Goal: Task Accomplishment & Management: Manage account settings

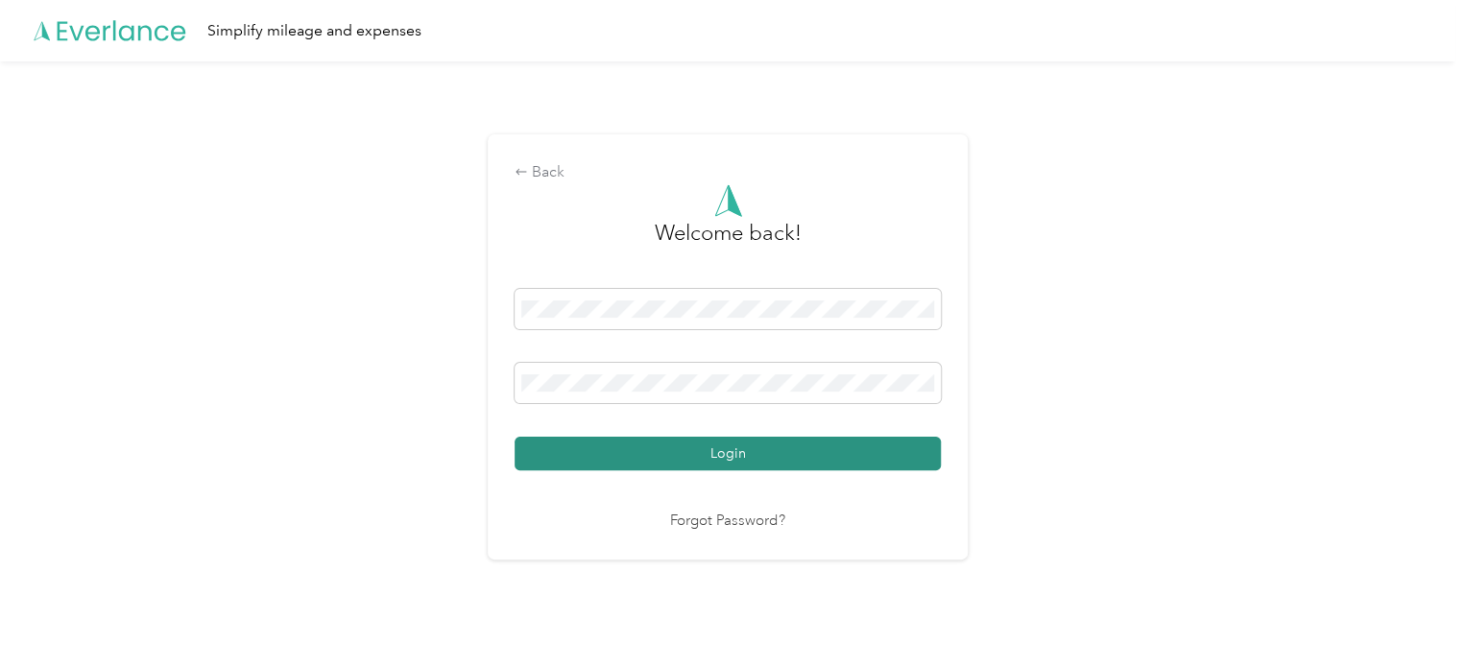
click at [578, 460] on button "Login" at bounding box center [728, 454] width 426 height 34
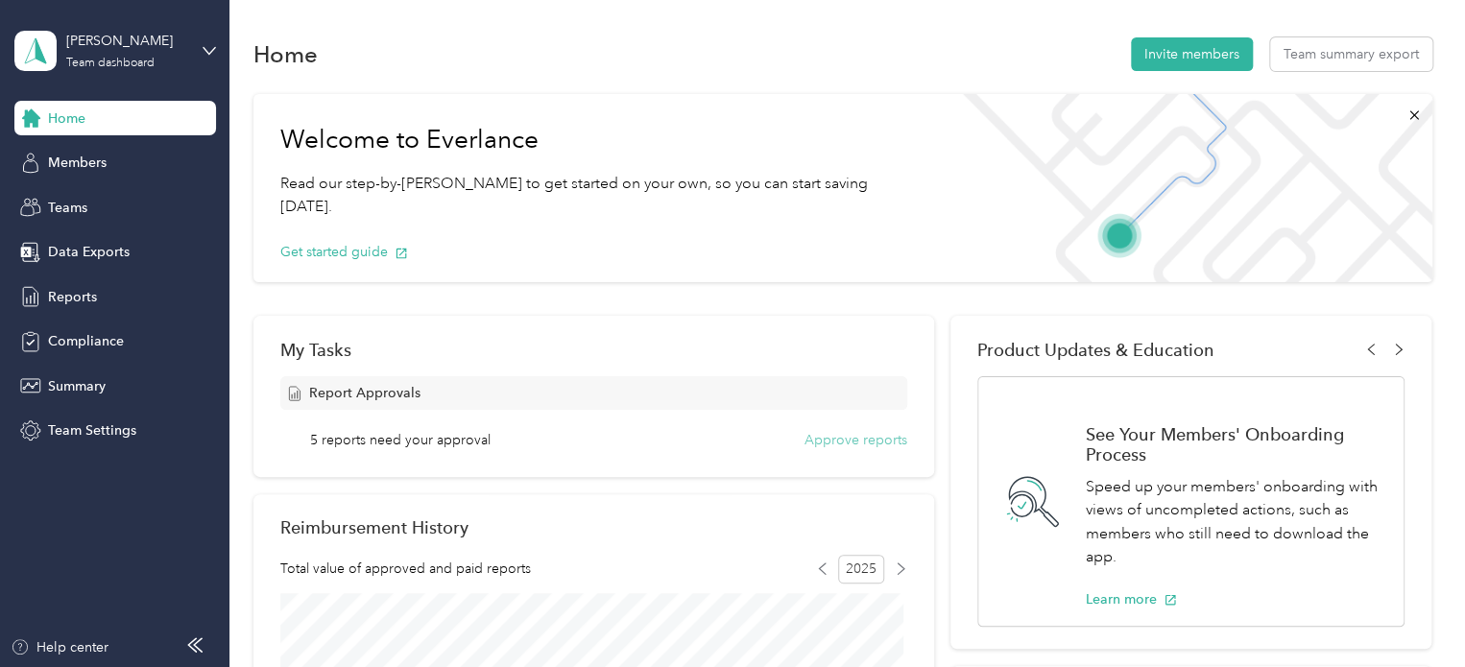
click at [865, 437] on button "Approve reports" at bounding box center [855, 440] width 103 height 20
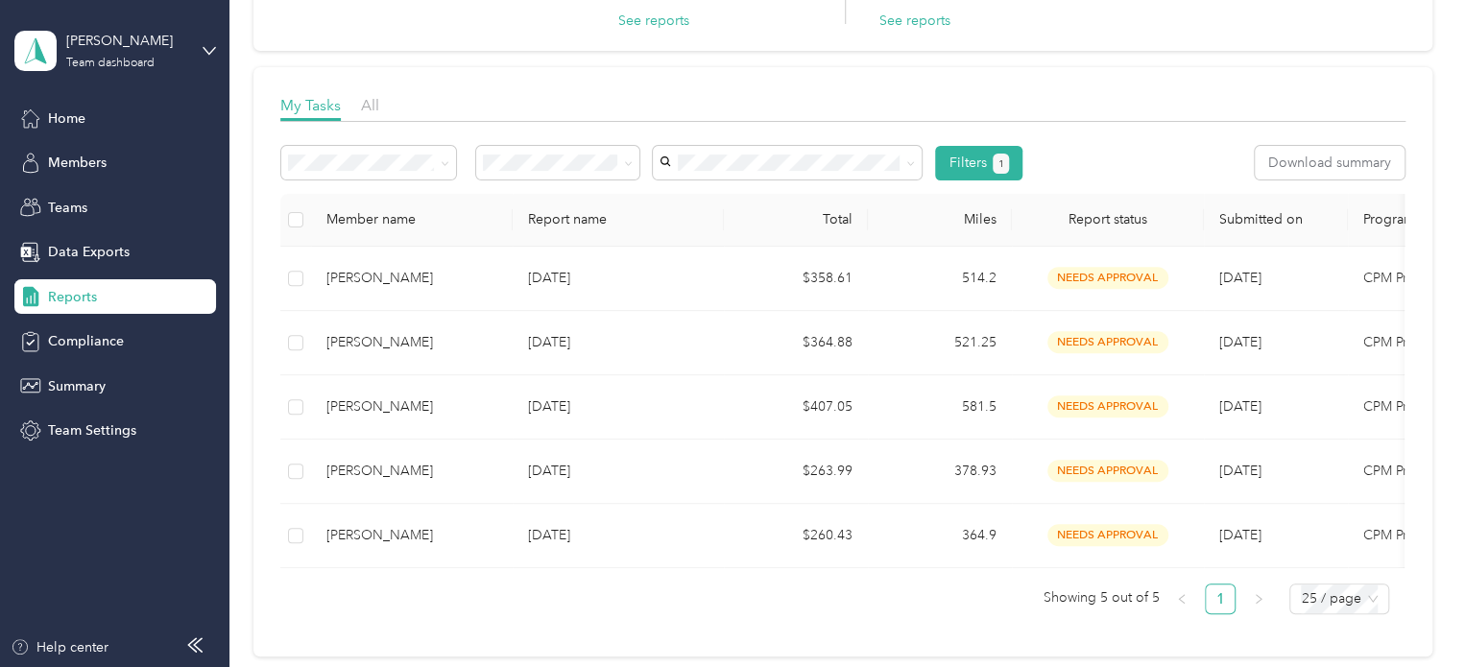
scroll to position [218, 0]
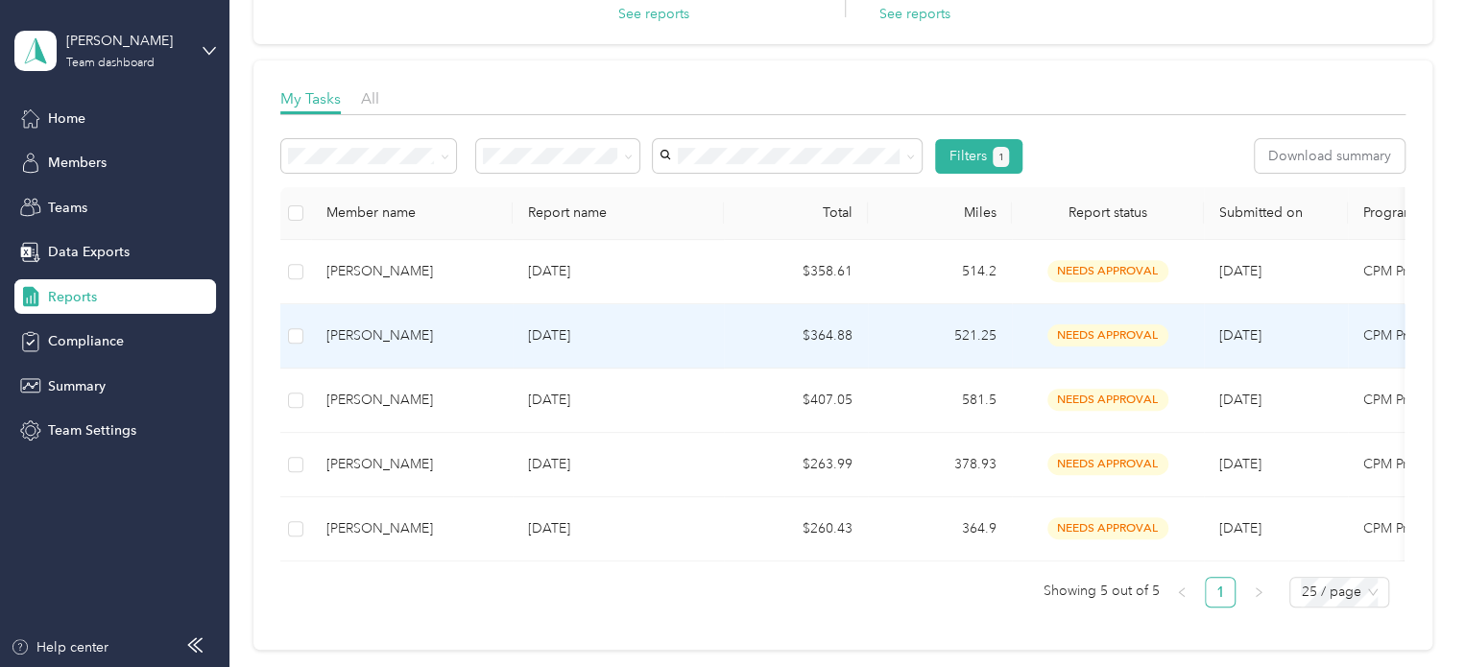
click at [1244, 318] on td "[DATE]" at bounding box center [1276, 336] width 144 height 64
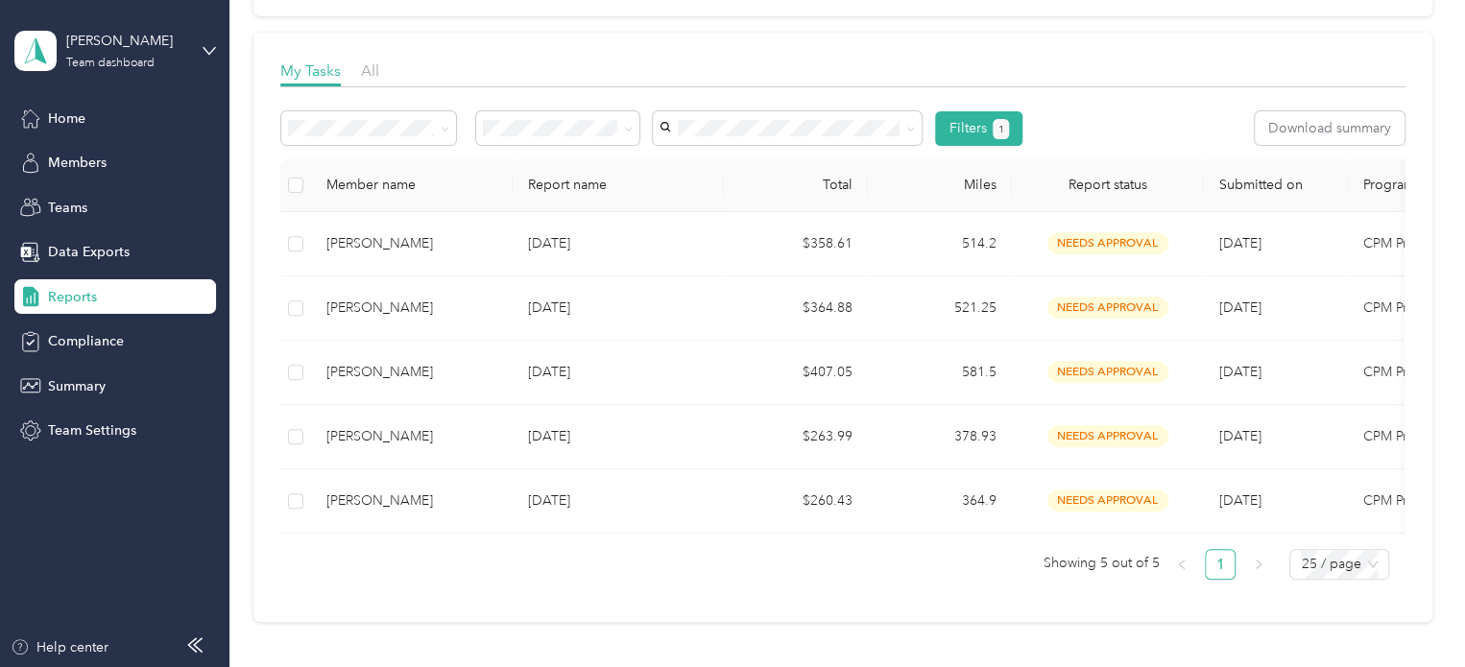
scroll to position [253, 0]
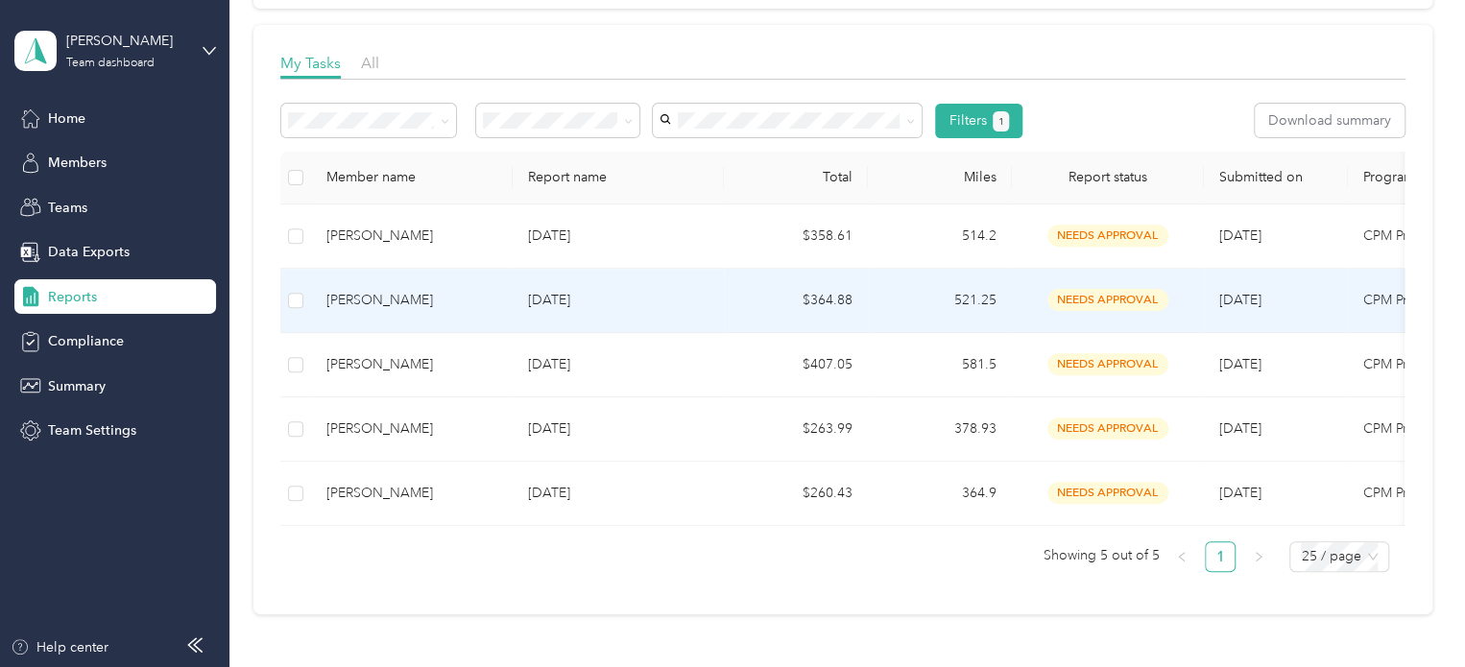
click at [745, 297] on td "$364.88" at bounding box center [796, 301] width 144 height 64
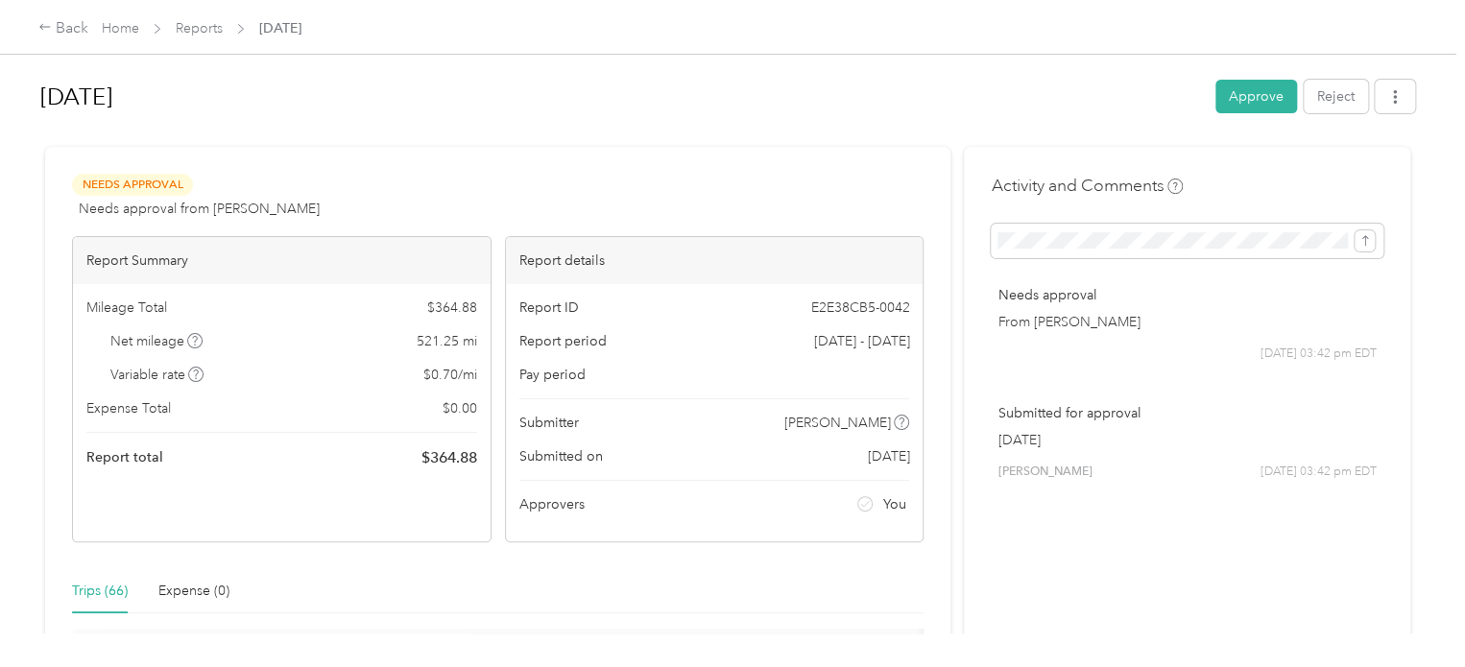
click at [890, 185] on div "Needs Approval Needs approval from [PERSON_NAME] View activity & comments" at bounding box center [498, 197] width 852 height 46
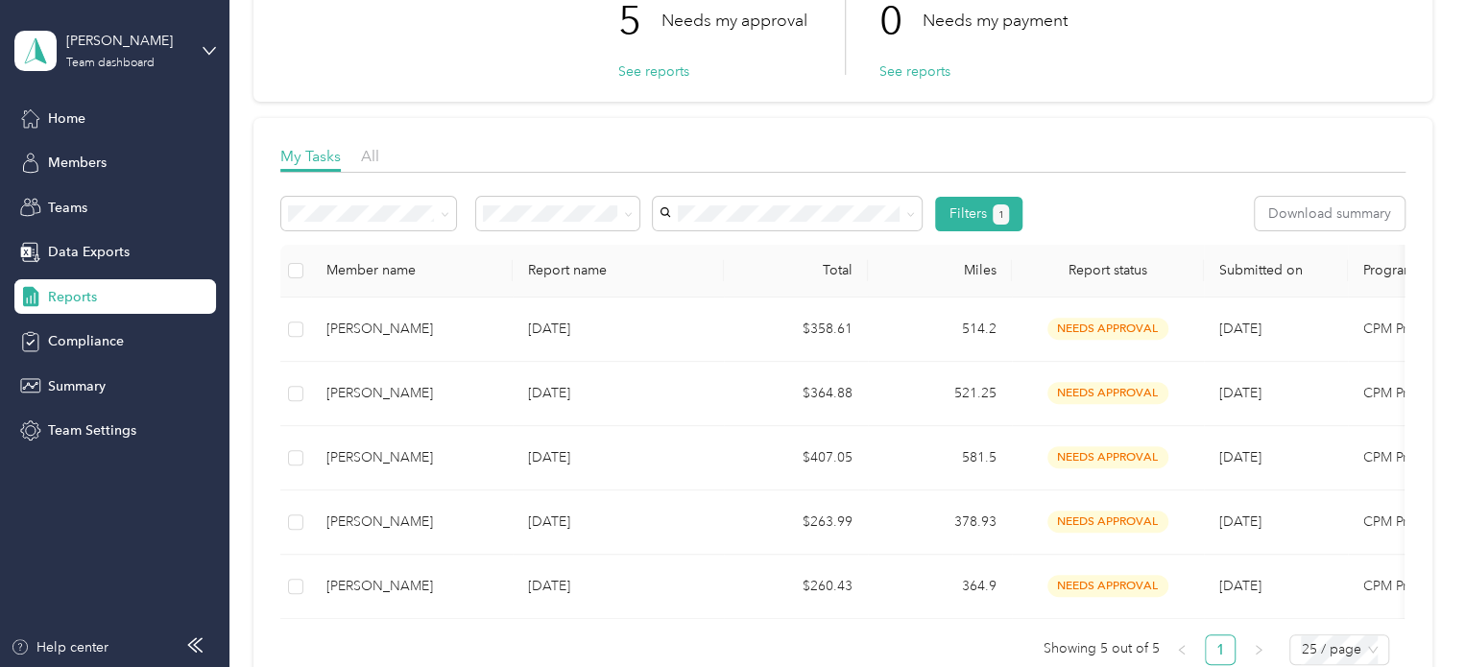
scroll to position [176, 0]
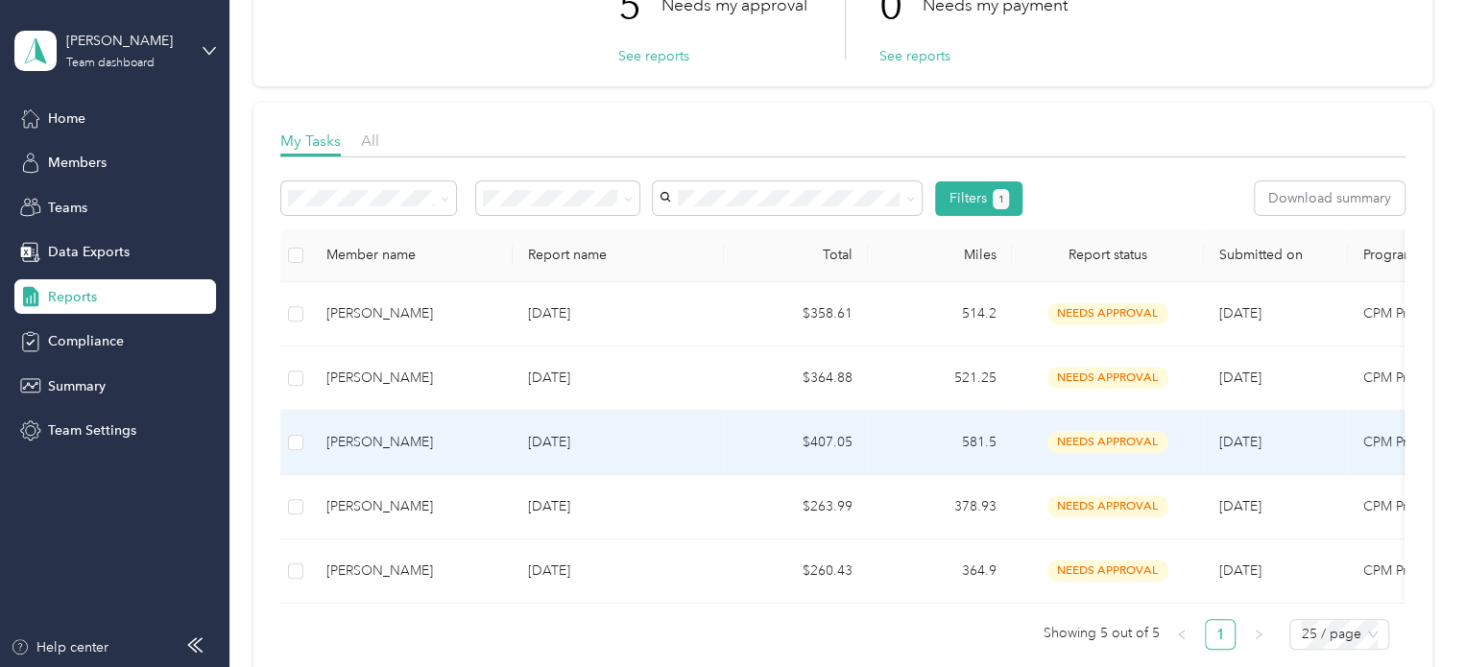
click at [748, 457] on td "$407.05" at bounding box center [796, 443] width 144 height 64
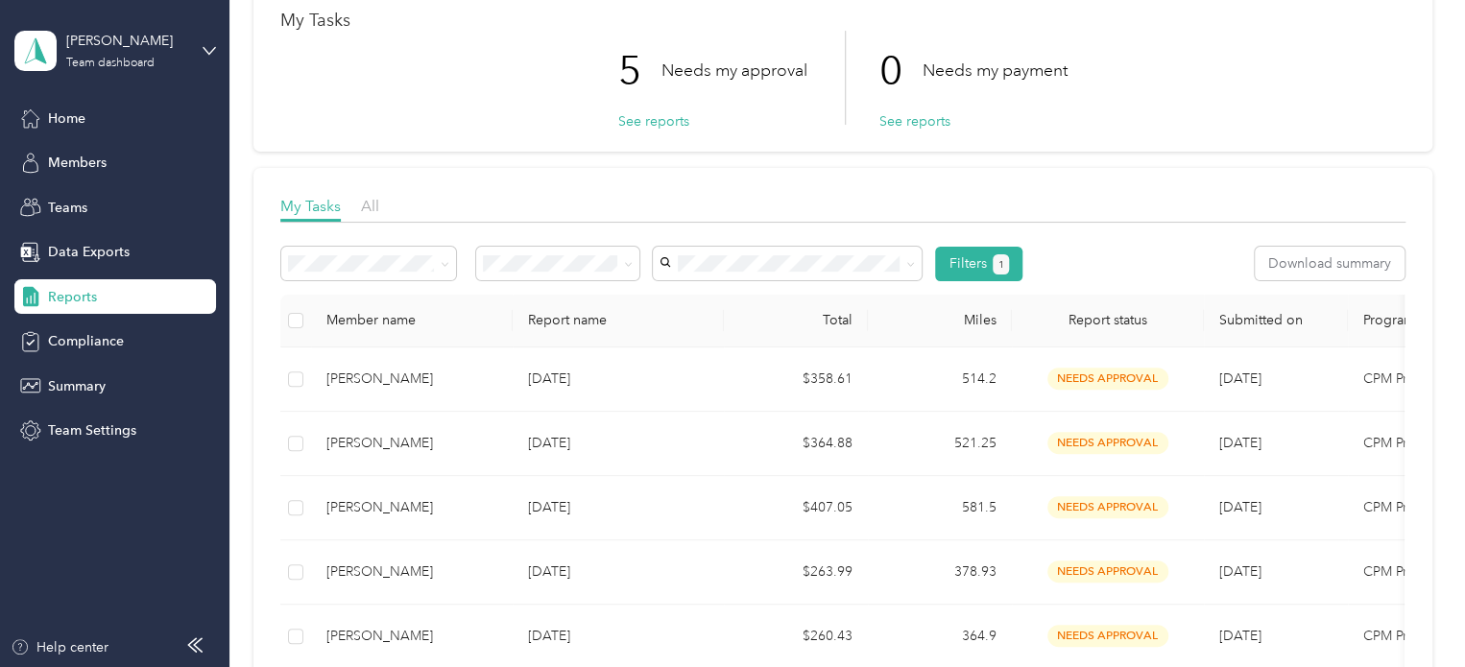
scroll to position [140, 0]
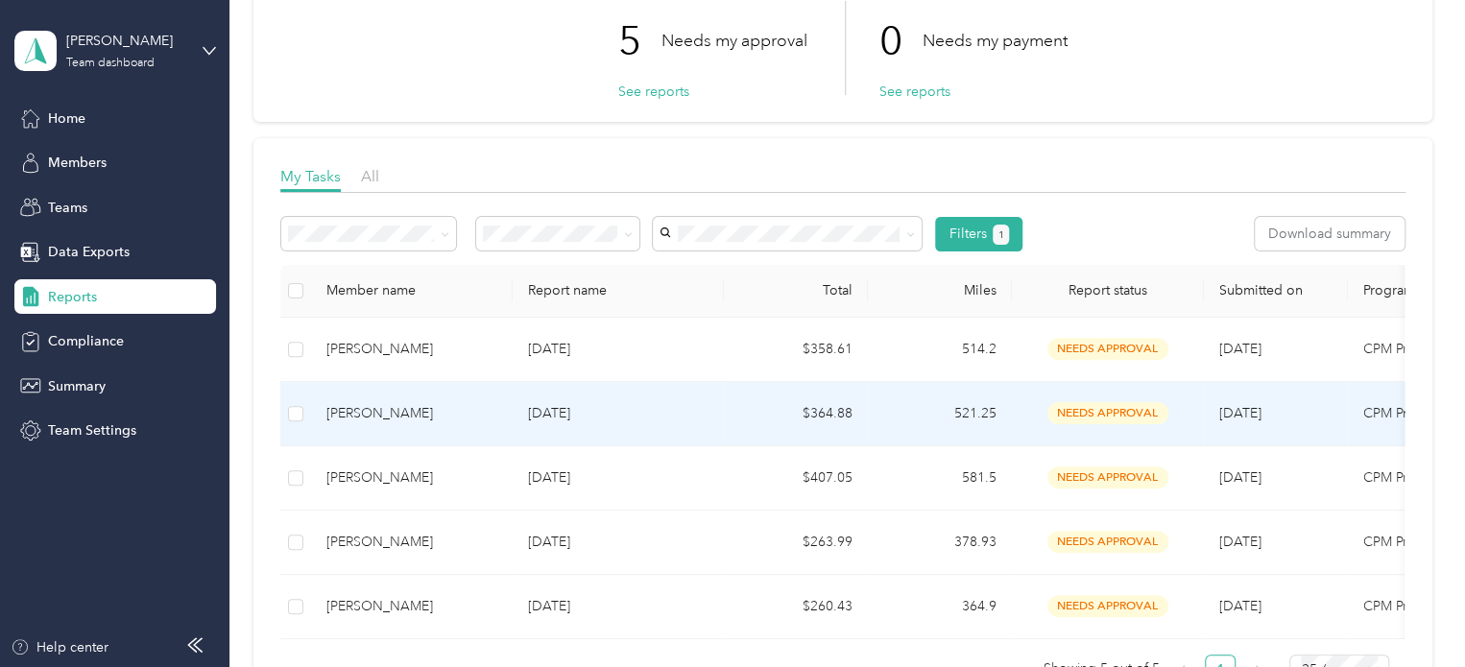
click at [491, 420] on div "[PERSON_NAME]" at bounding box center [411, 413] width 171 height 21
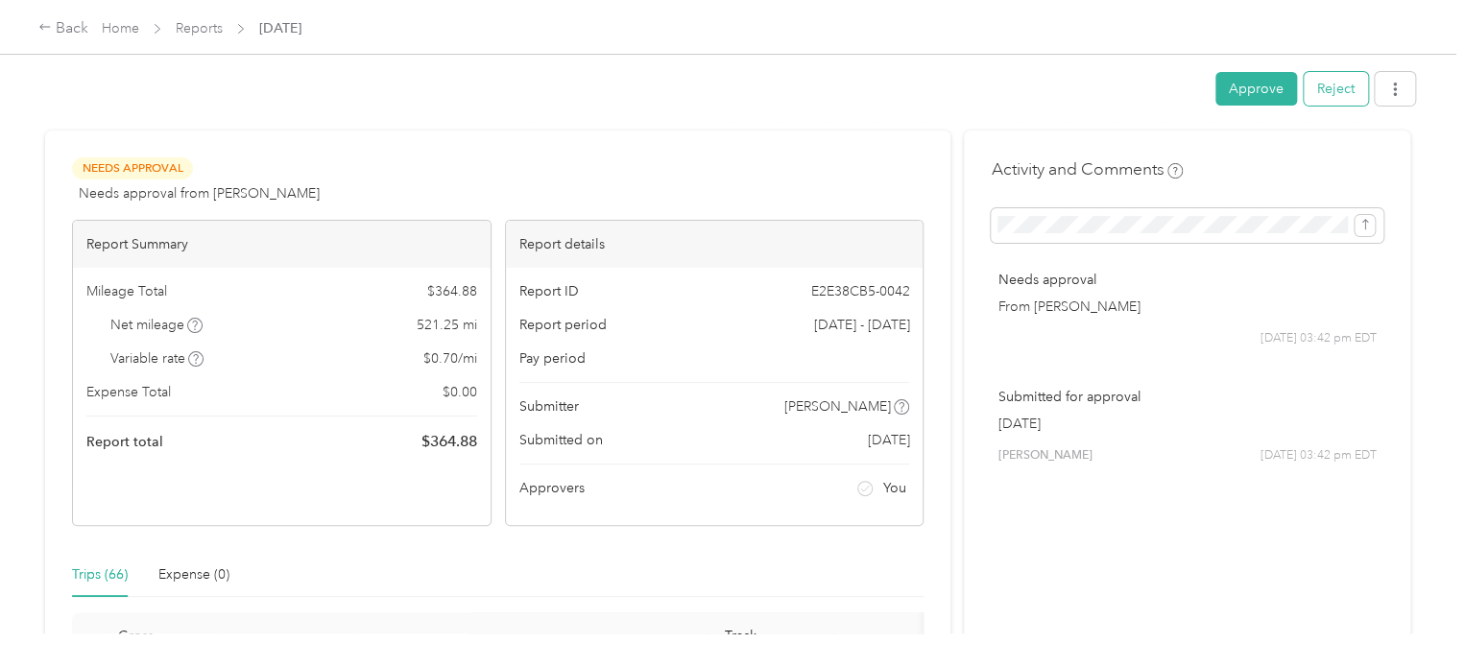
click at [1340, 84] on button "Reject" at bounding box center [1336, 89] width 64 height 34
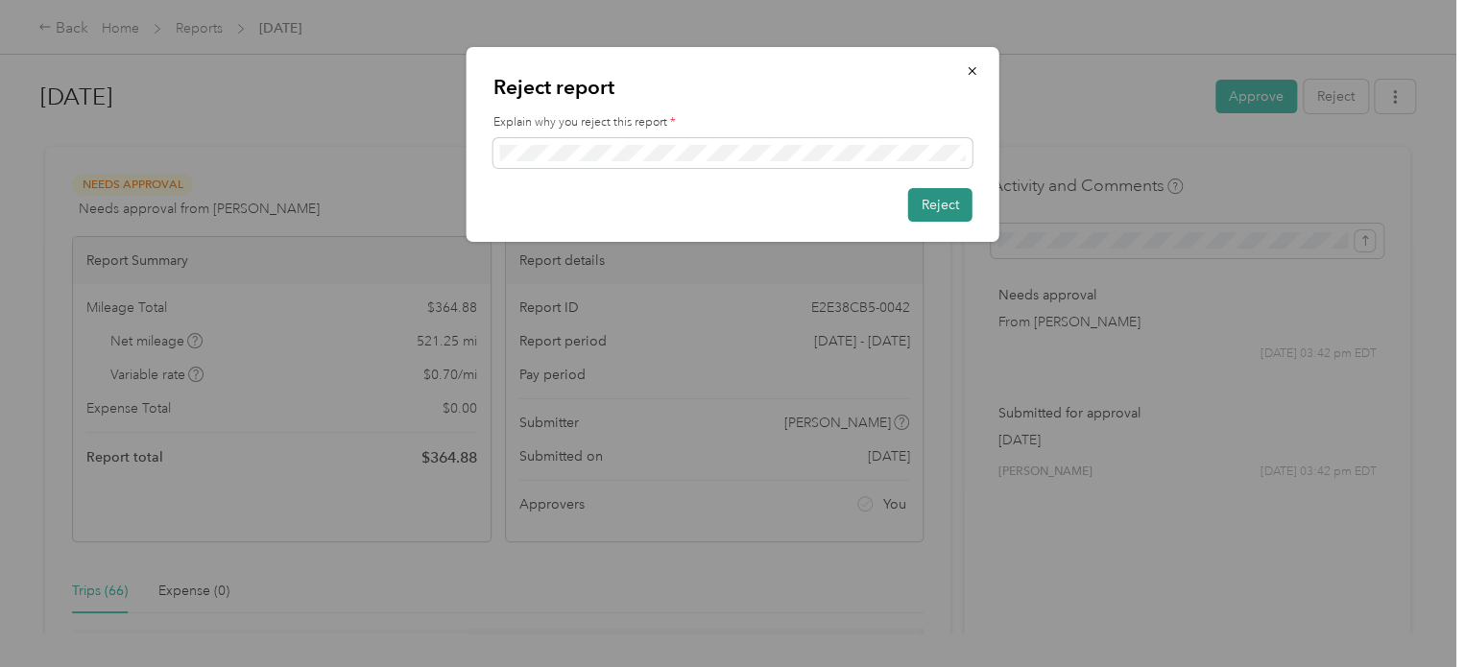
click at [943, 202] on button "Reject" at bounding box center [940, 205] width 64 height 34
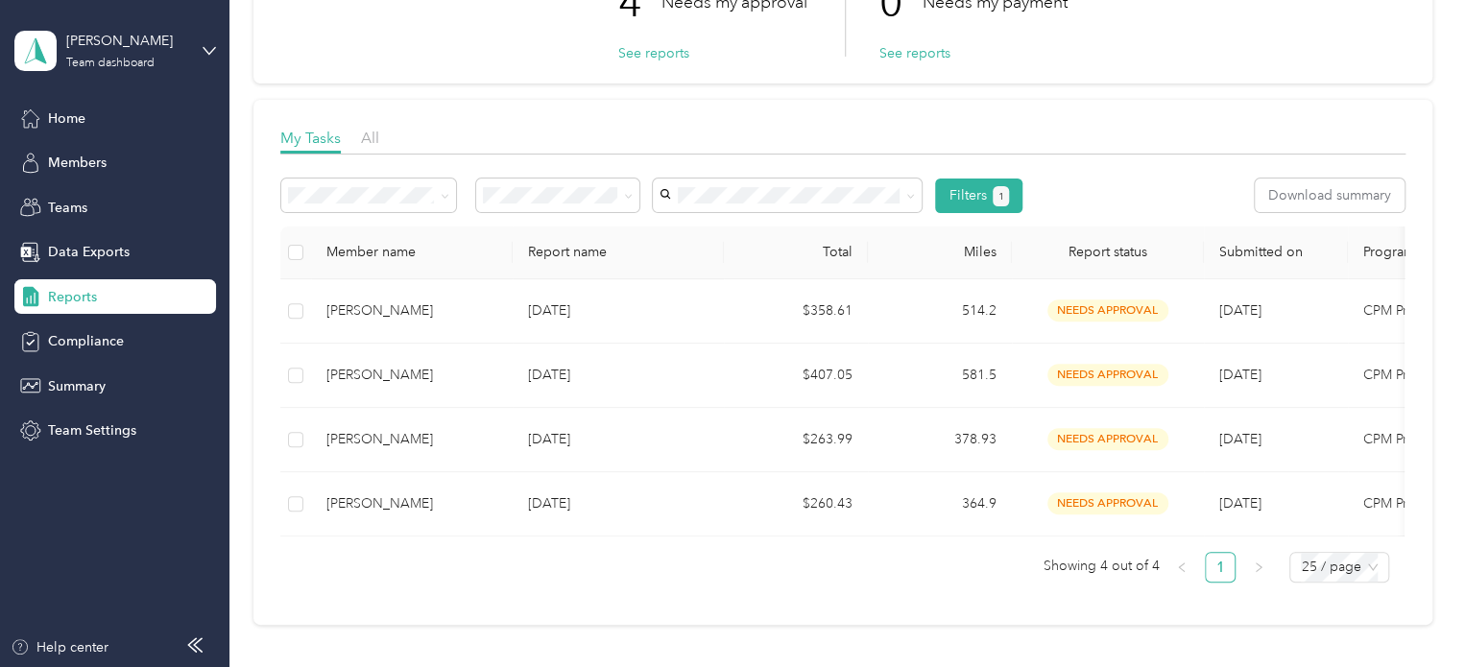
scroll to position [177, 0]
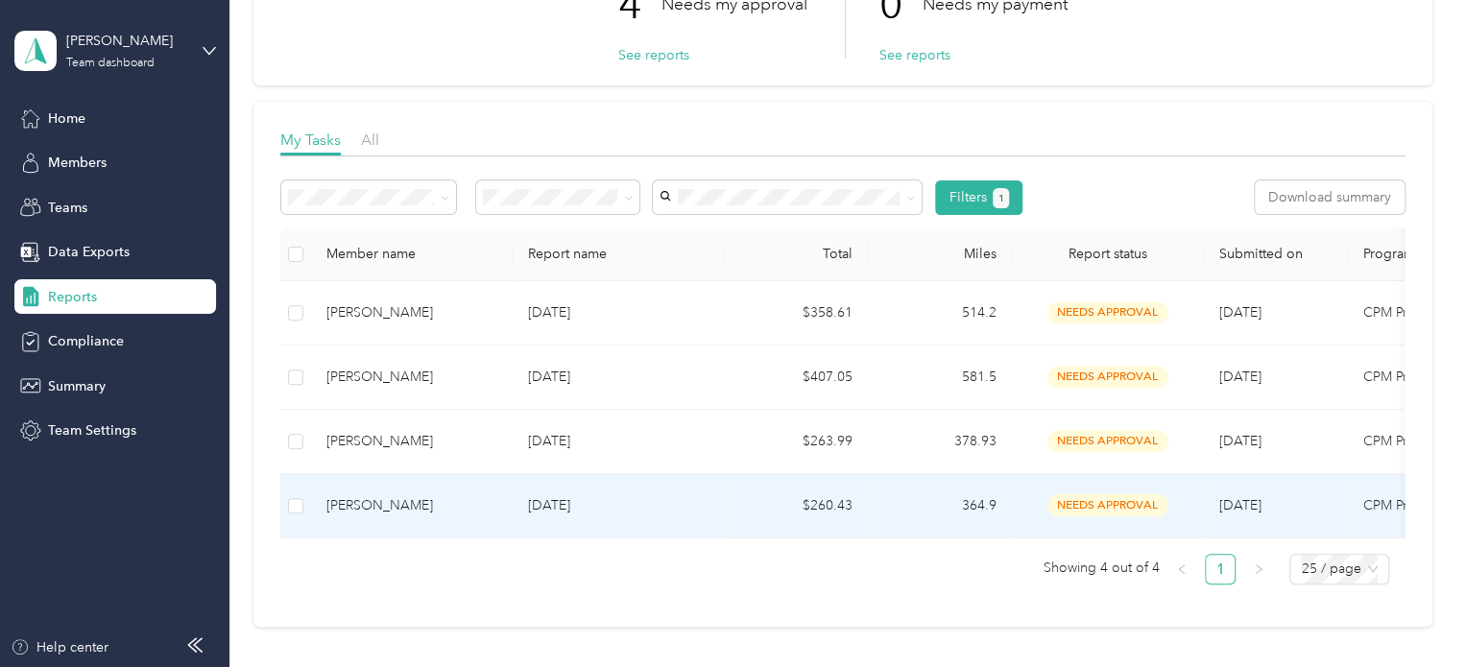
click at [502, 492] on td "[PERSON_NAME]" at bounding box center [412, 506] width 202 height 64
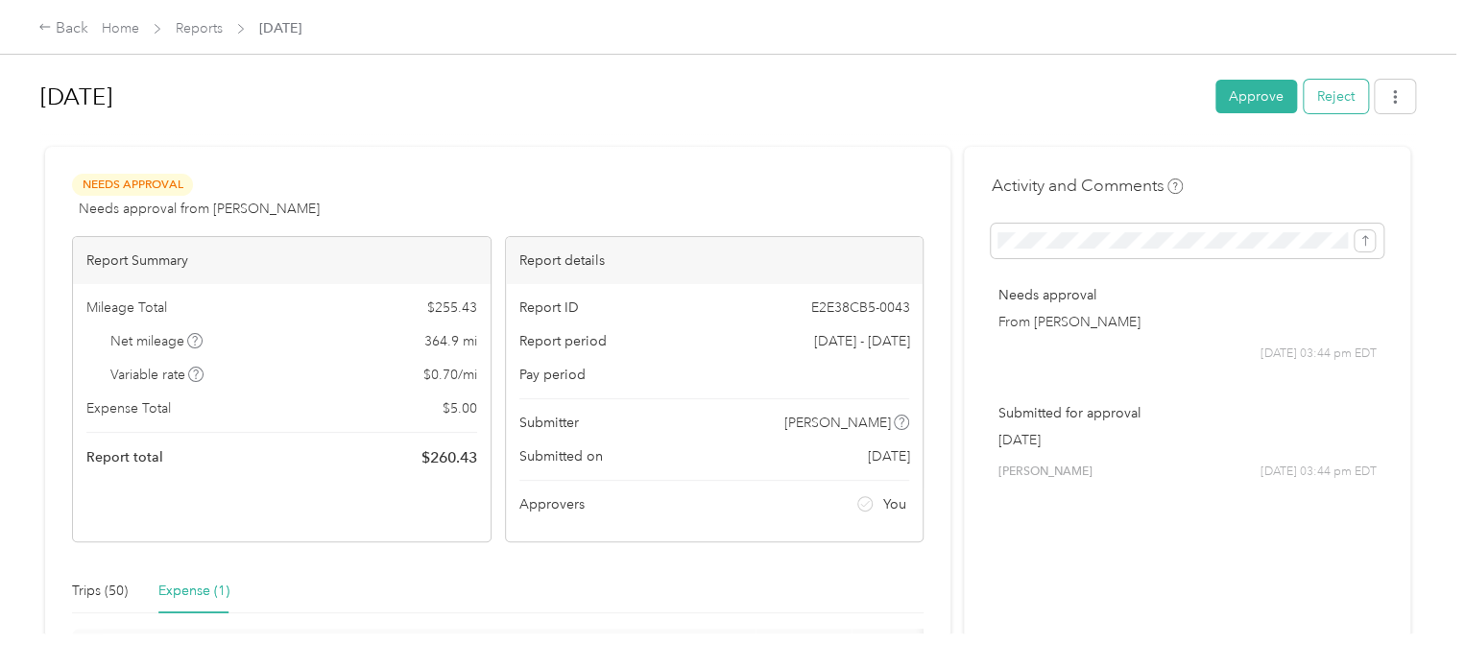
click at [1344, 86] on button "Reject" at bounding box center [1336, 97] width 64 height 34
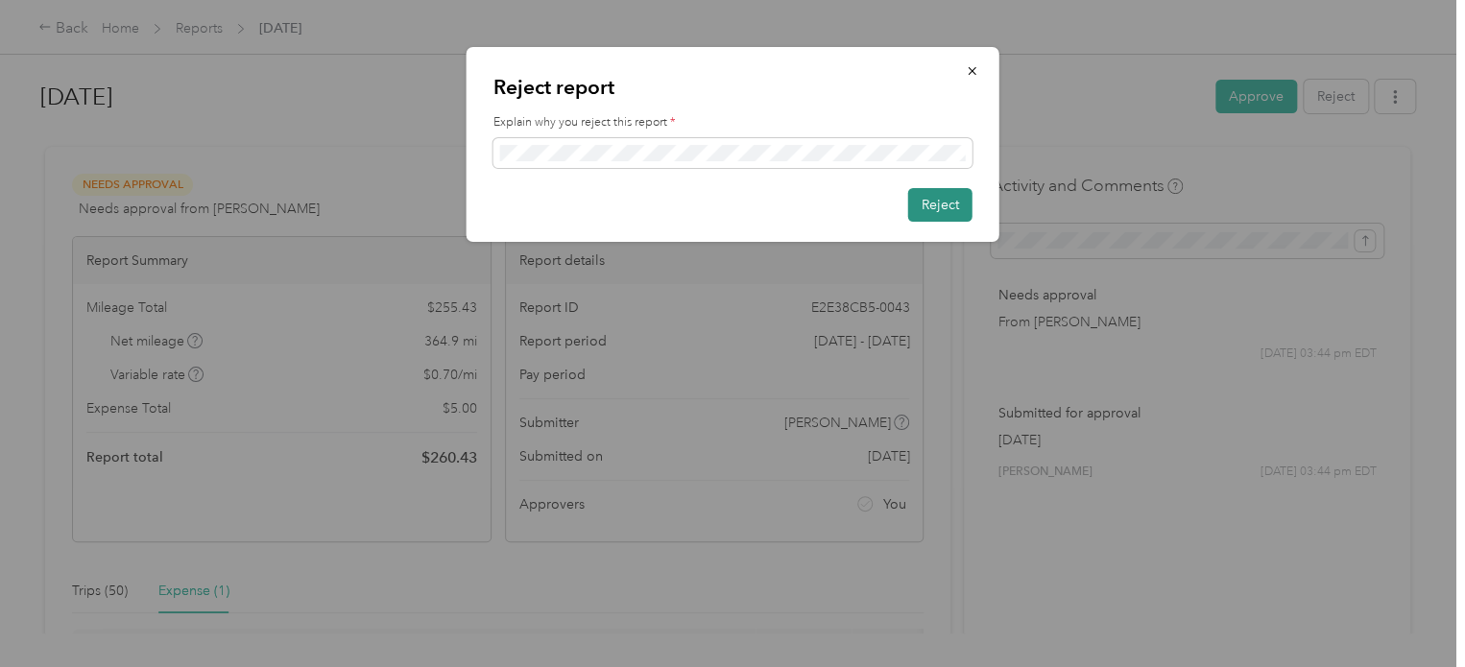
click at [927, 206] on button "Reject" at bounding box center [940, 205] width 64 height 34
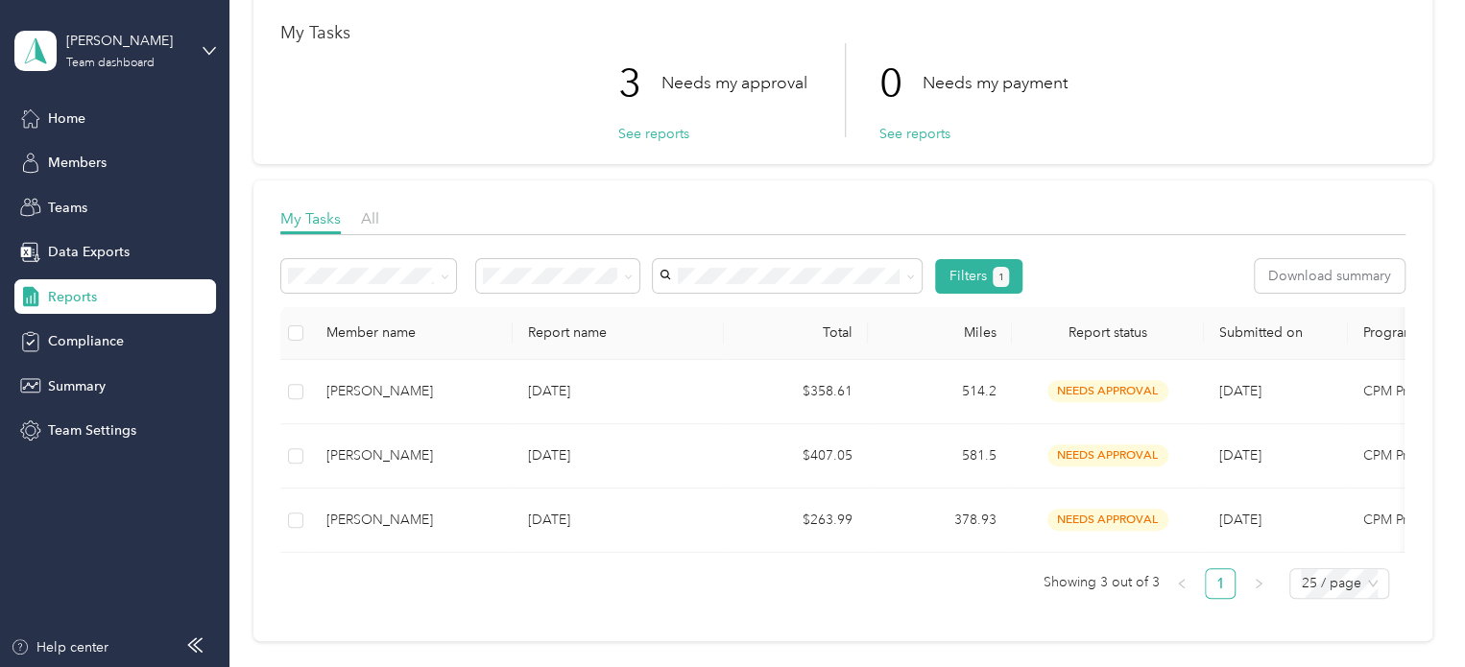
scroll to position [113, 0]
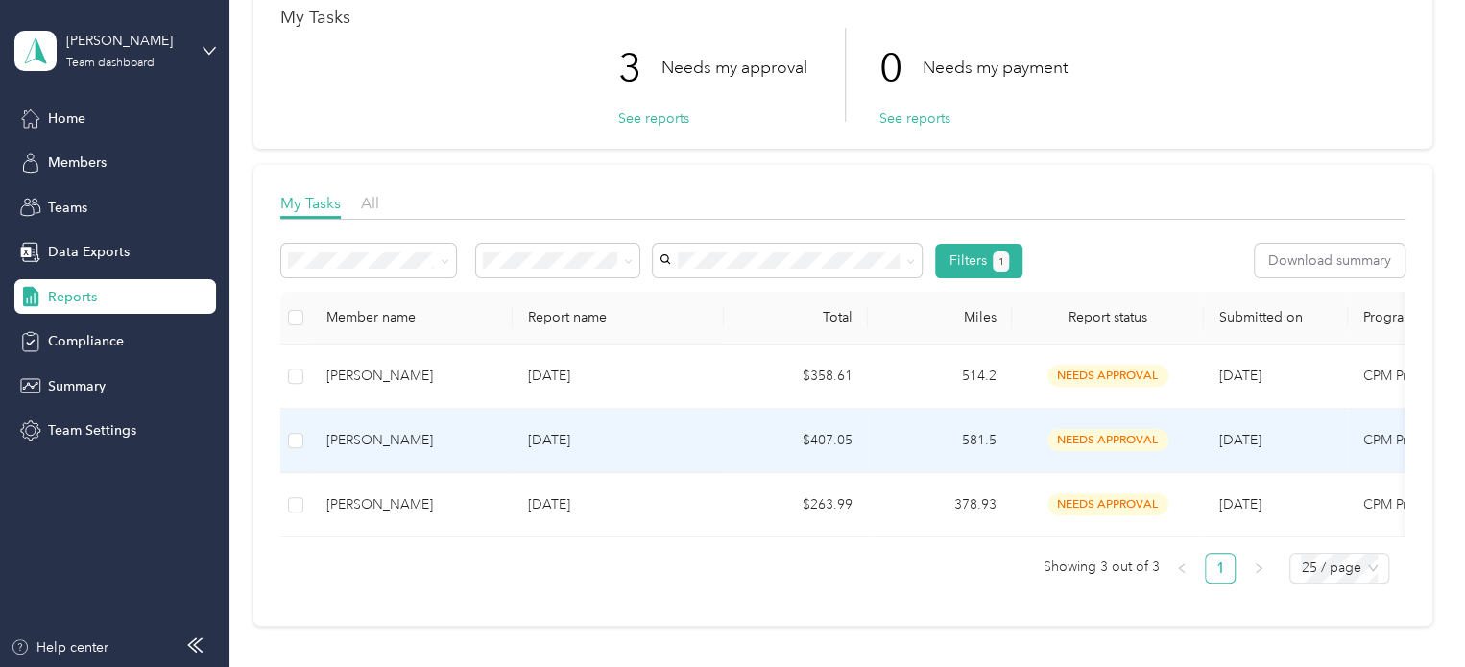
click at [607, 448] on p "[DATE]" at bounding box center [618, 440] width 180 height 21
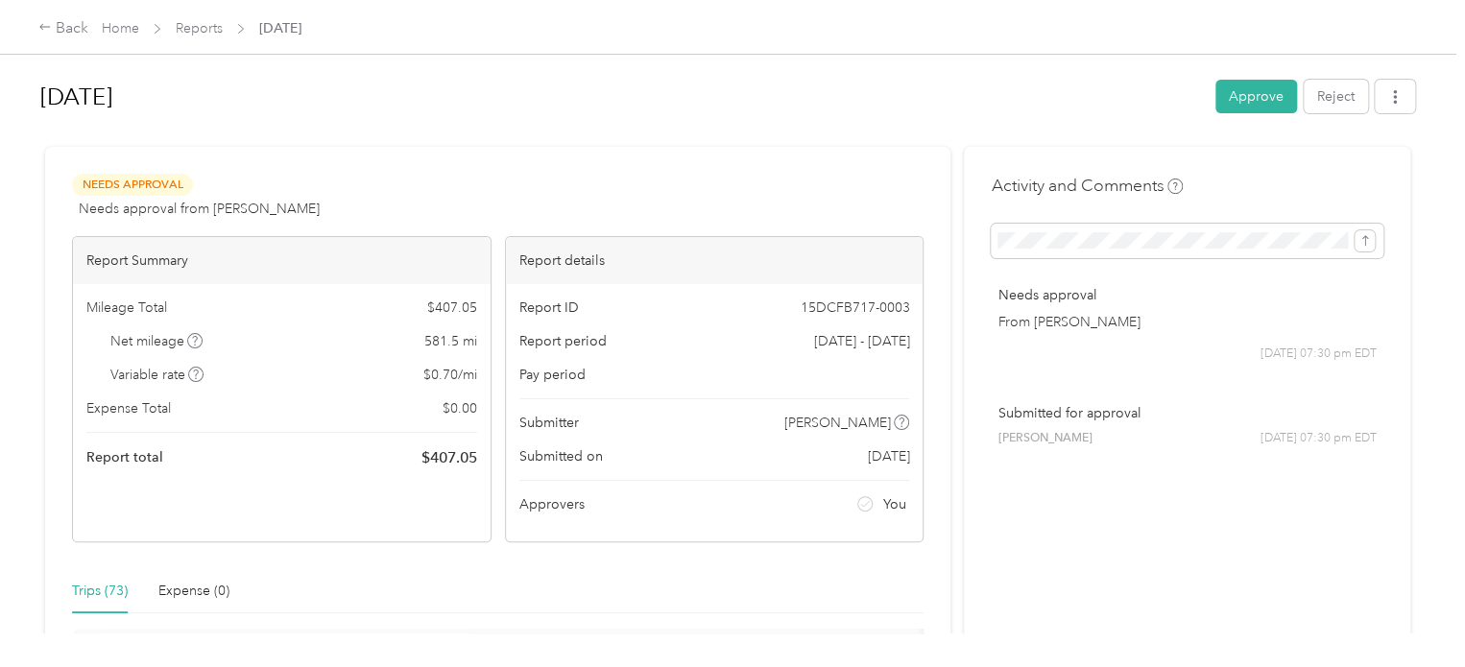
click at [883, 597] on div "Trips (73) Expense (0)" at bounding box center [498, 591] width 852 height 44
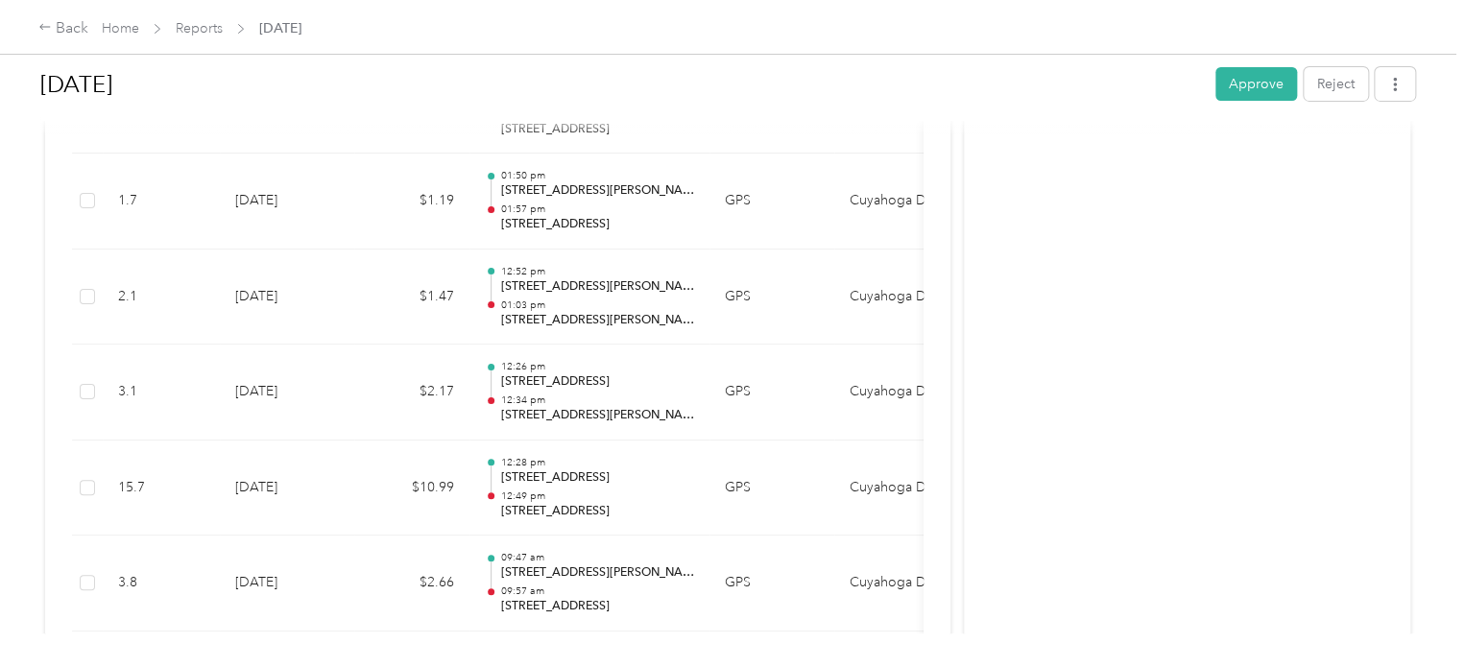
scroll to position [7174, 0]
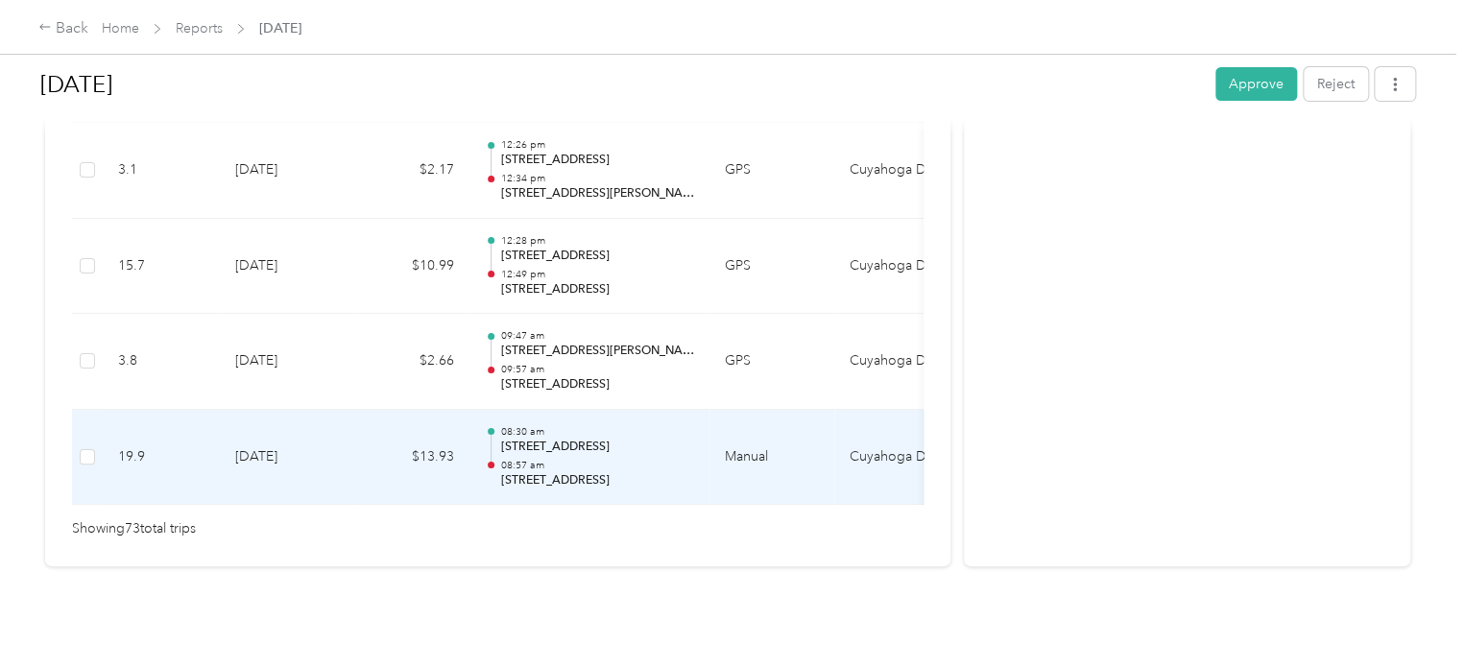
click at [535, 472] on p "[STREET_ADDRESS]" at bounding box center [597, 480] width 194 height 17
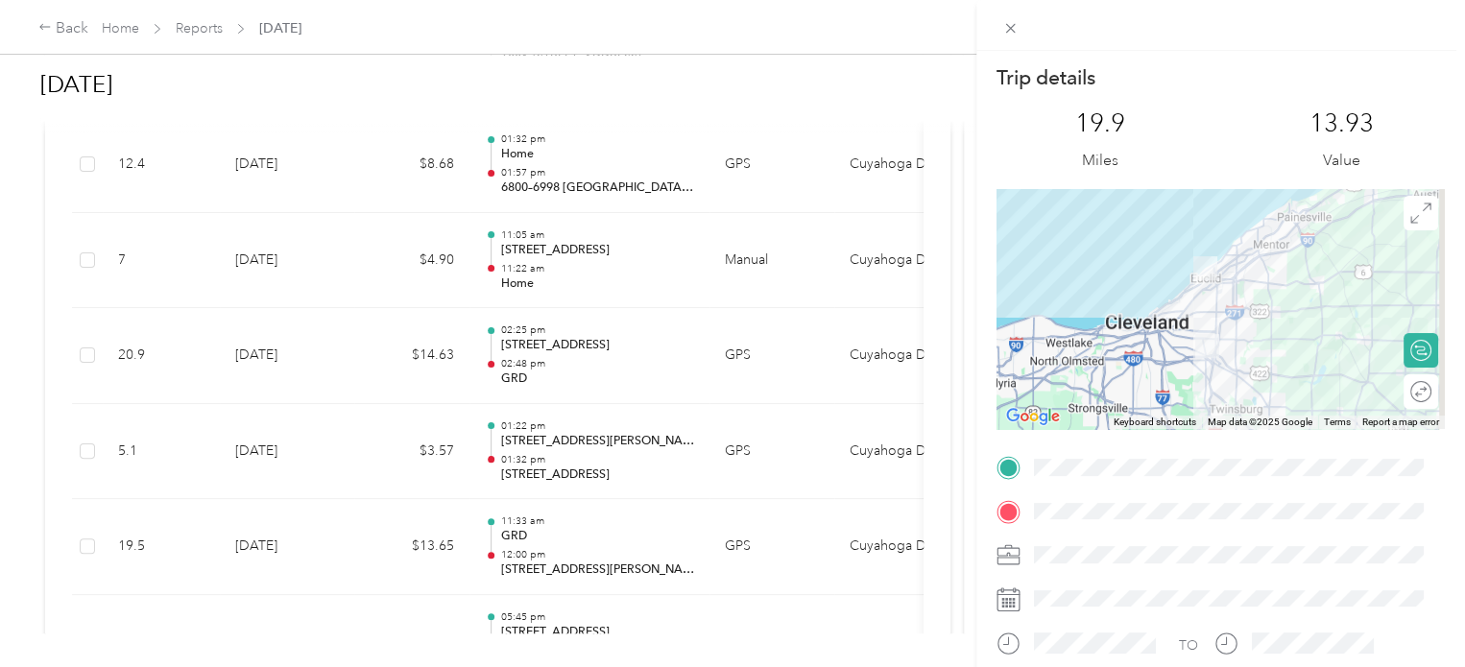
scroll to position [5062, 0]
click at [578, 246] on div "Trip details This trip cannot be edited because it is either under review, appr…" at bounding box center [732, 333] width 1465 height 667
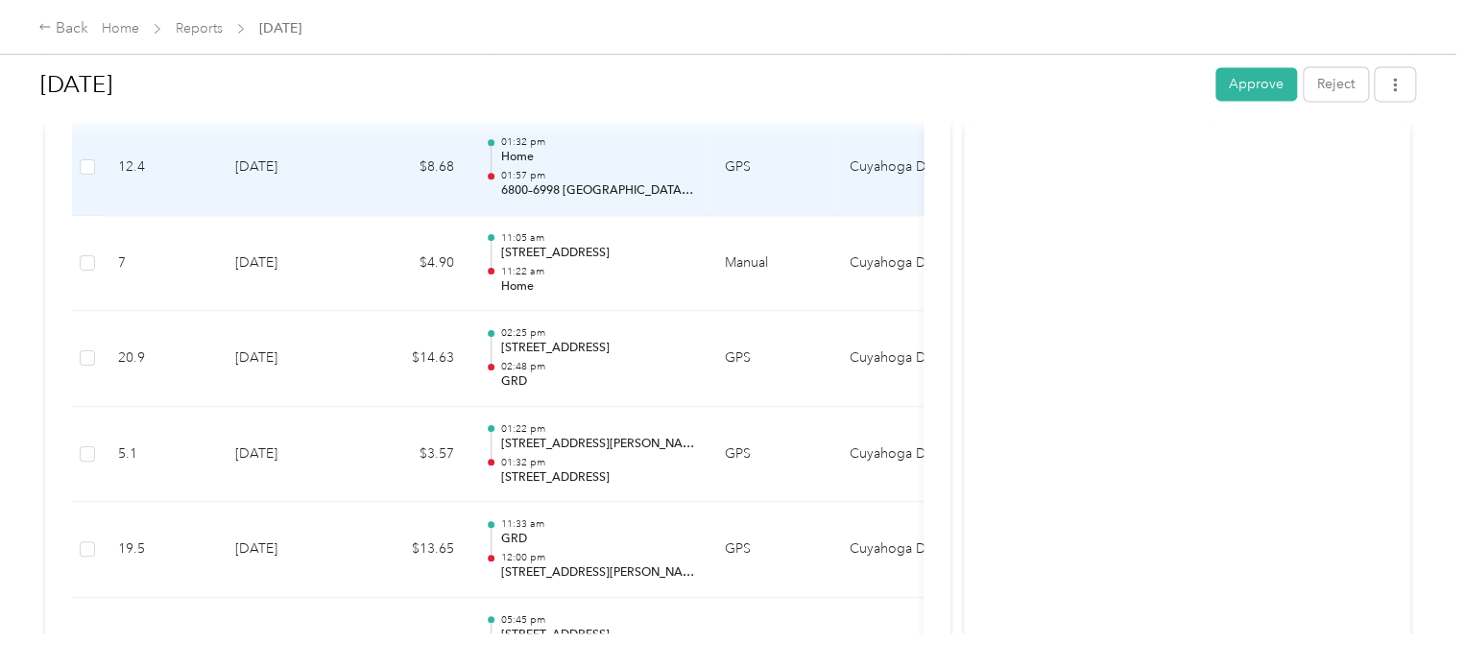
click at [571, 182] on p "6800–6998 [GEOGRAPHIC_DATA], [GEOGRAPHIC_DATA], [GEOGRAPHIC_DATA]" at bounding box center [597, 190] width 194 height 17
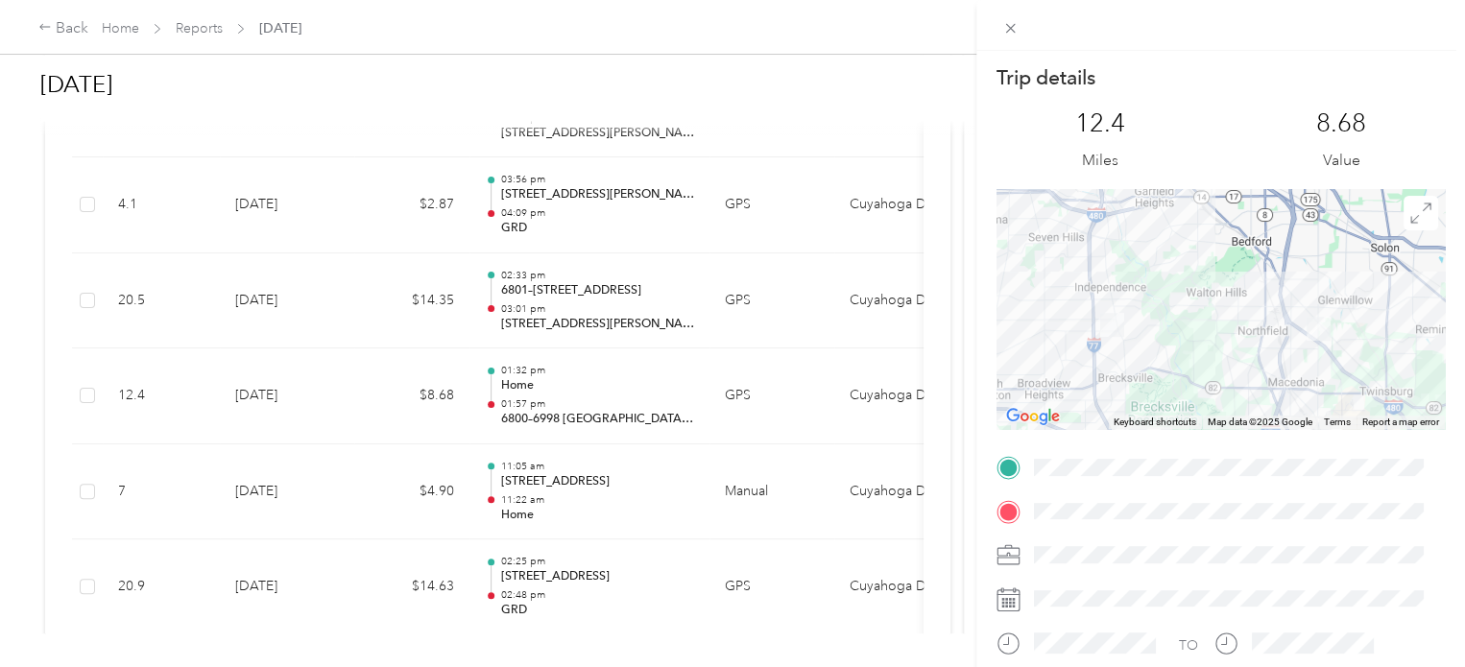
scroll to position [4832, 0]
click at [544, 287] on div "Trip details This trip cannot be edited because it is either under review, appr…" at bounding box center [732, 333] width 1465 height 667
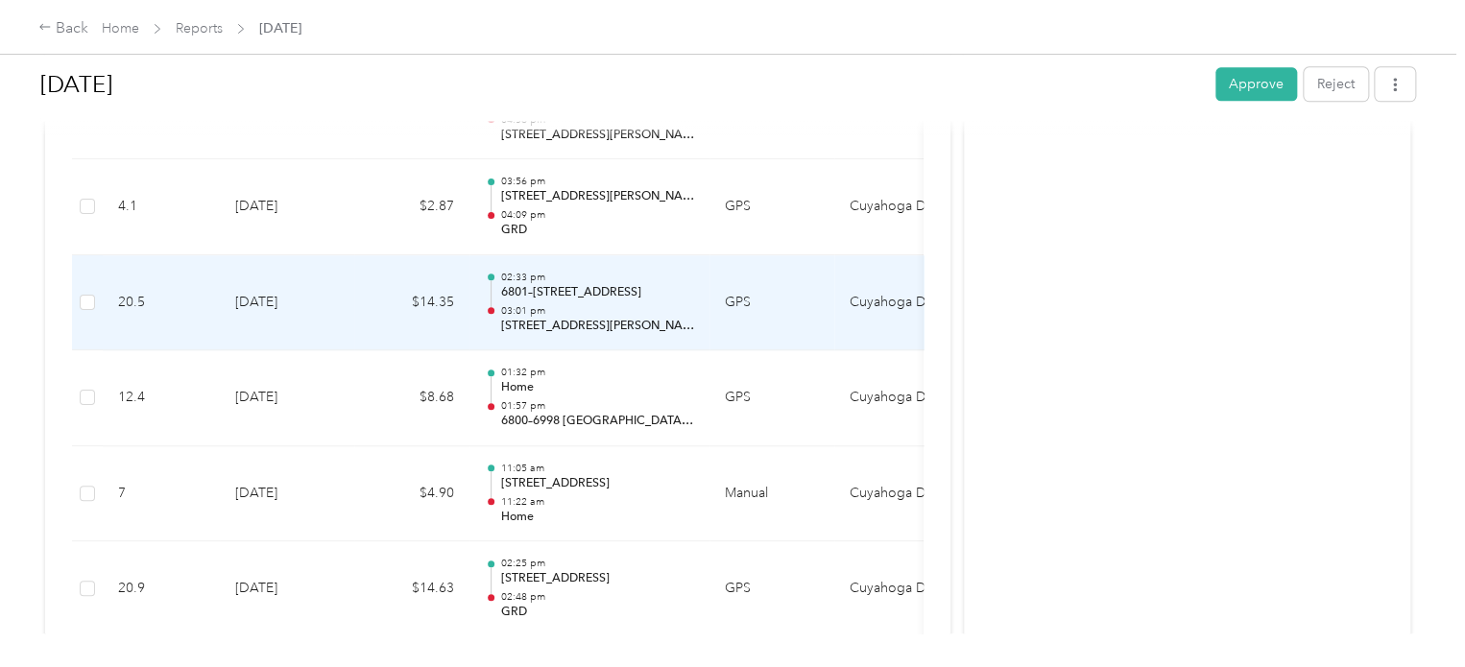
click at [578, 318] on p "[STREET_ADDRESS][PERSON_NAME]" at bounding box center [597, 326] width 194 height 17
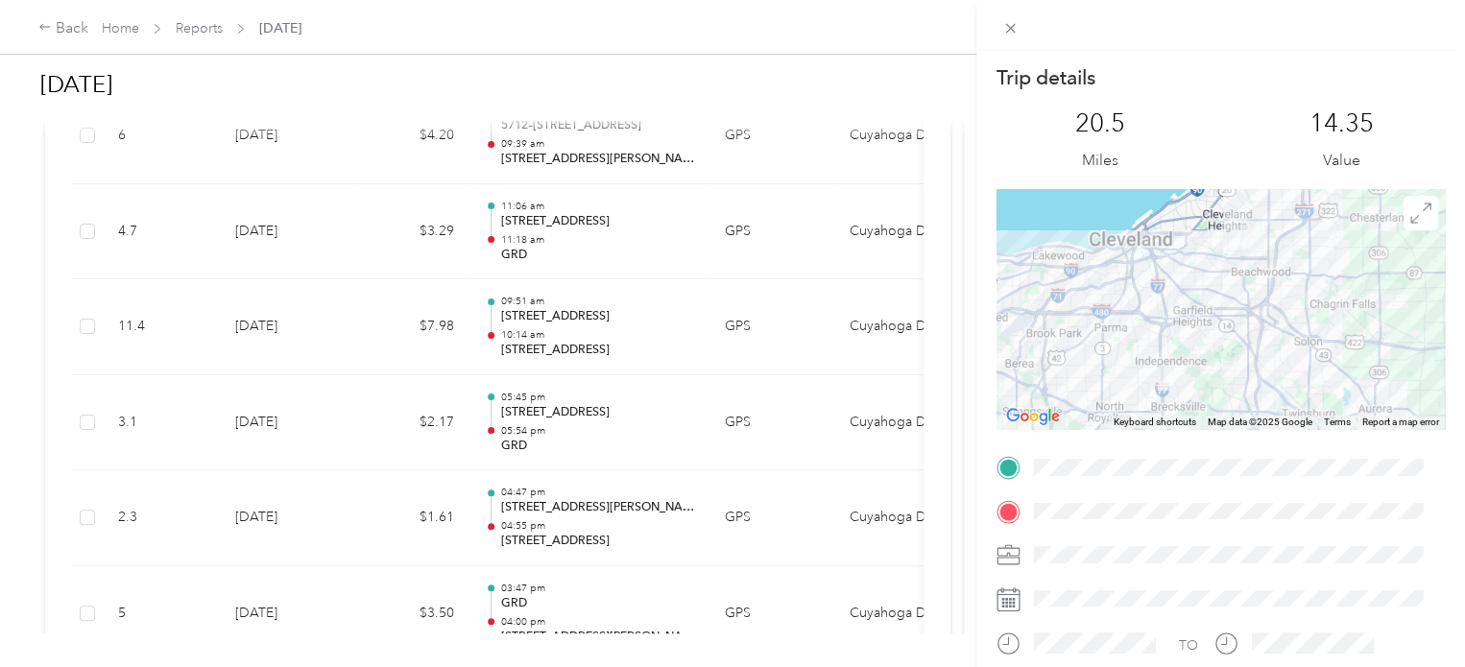
scroll to position [3718, 0]
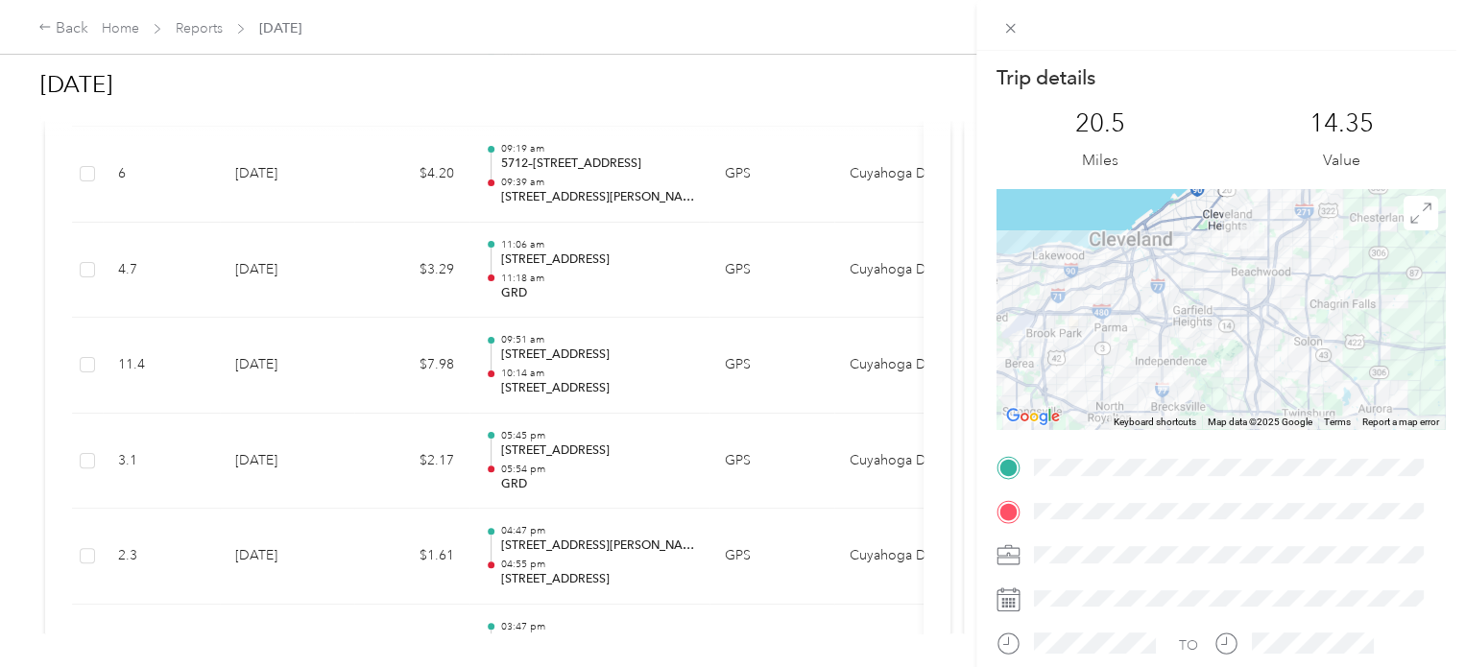
click at [637, 110] on div "Trip details This trip cannot be edited because it is either under review, appr…" at bounding box center [732, 333] width 1465 height 667
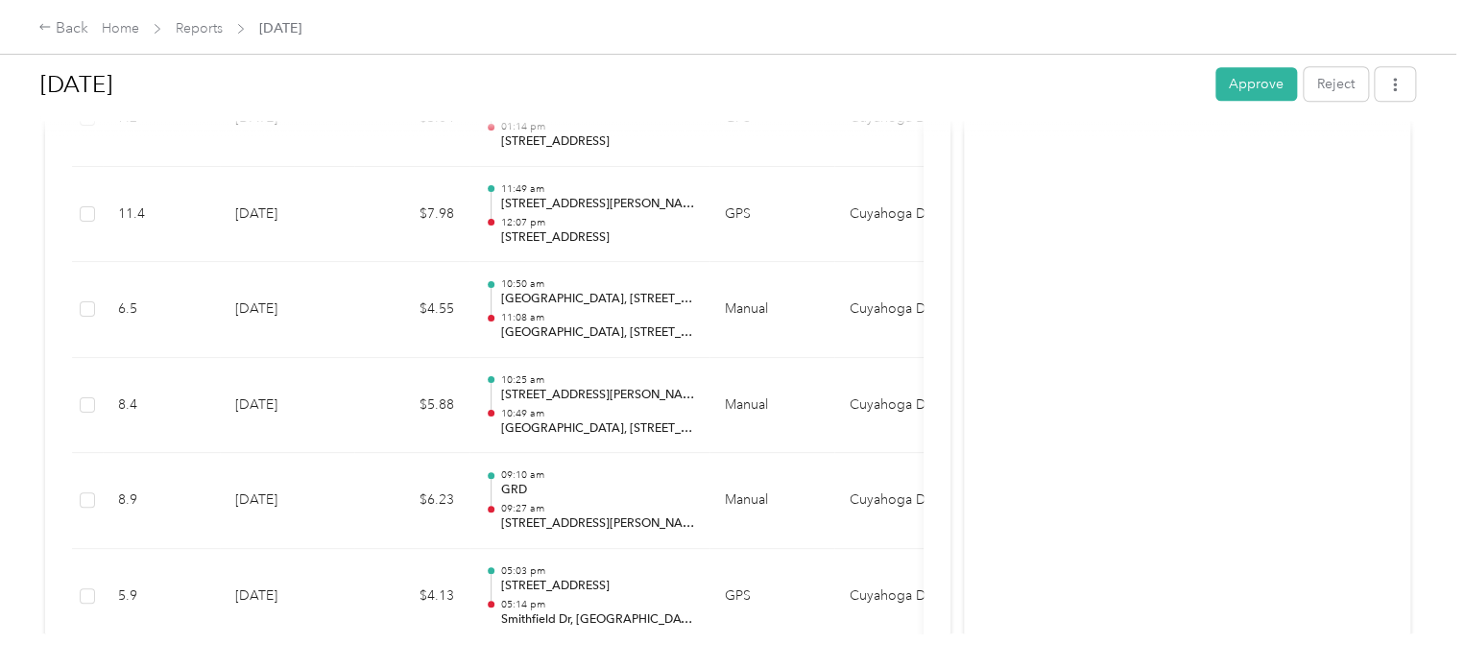
scroll to position [440, 0]
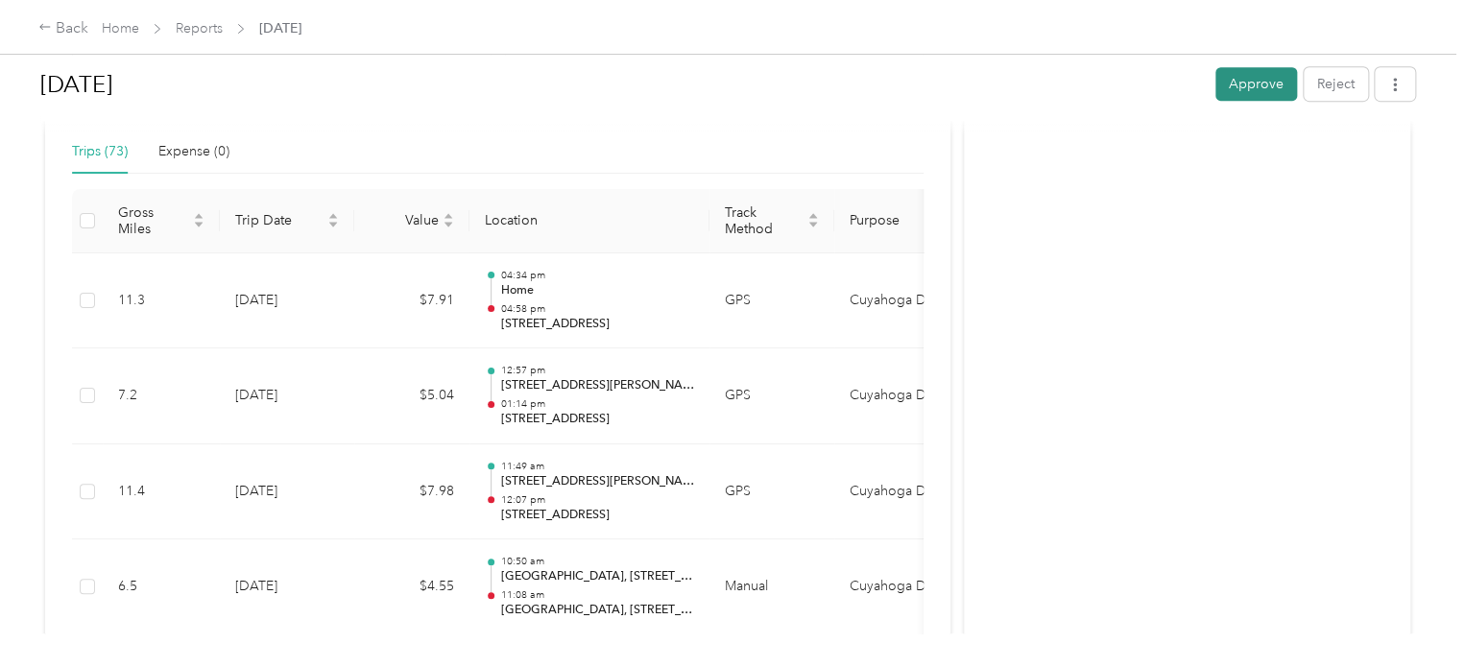
click at [1260, 73] on button "Approve" at bounding box center [1256, 84] width 82 height 34
click at [730, 88] on h1 "[DATE]" at bounding box center [649, 84] width 1218 height 46
click at [1287, 38] on div "Back Home Reports [DATE]" at bounding box center [732, 27] width 1465 height 54
click at [199, 41] on div "Back Home Reports [DATE]" at bounding box center [732, 27] width 1465 height 54
click at [195, 28] on link "Reports" at bounding box center [199, 28] width 47 height 16
